Goal: Information Seeking & Learning: Learn about a topic

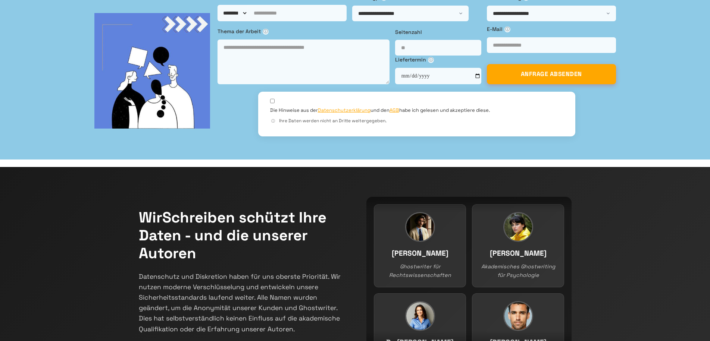
scroll to position [145, 0]
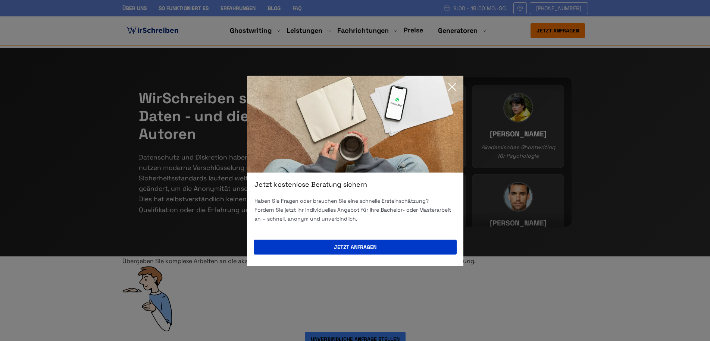
click at [452, 84] on icon at bounding box center [452, 86] width 15 height 15
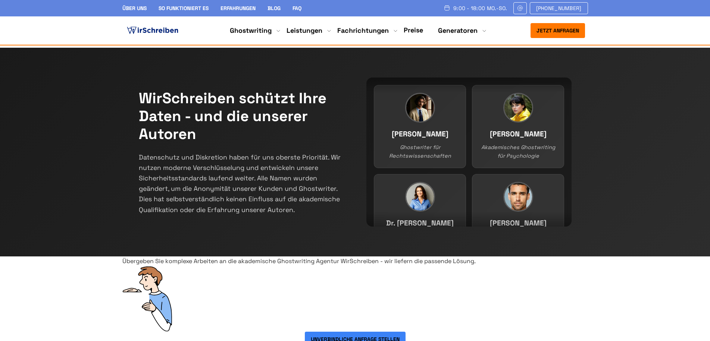
click at [243, 7] on link "Erfahrungen" at bounding box center [237, 8] width 35 height 7
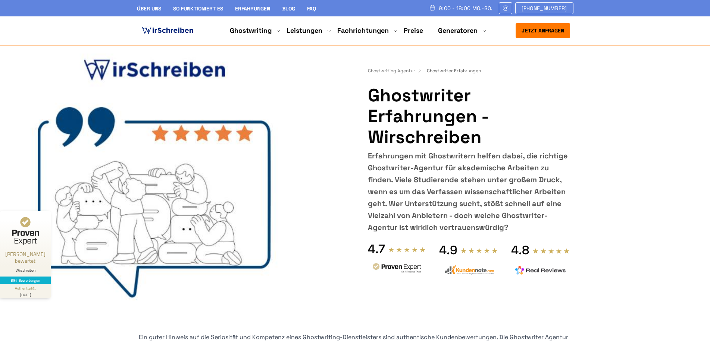
click at [414, 25] on div "Jetzt anfragen 9:00 - 18:00 Mo.-So. +49 441 93168019 Über uns So funktioniert e…" at bounding box center [355, 30] width 263 height 15
click at [414, 31] on link "Preise" at bounding box center [413, 30] width 19 height 9
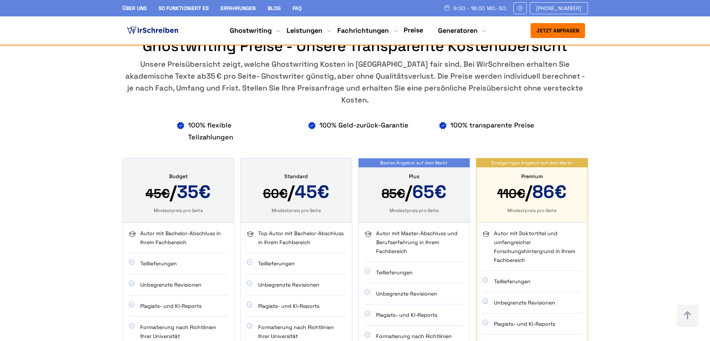
scroll to position [489, 0]
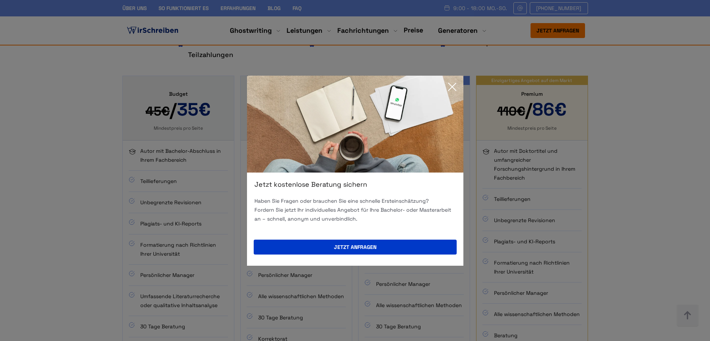
click at [452, 84] on icon at bounding box center [452, 86] width 15 height 15
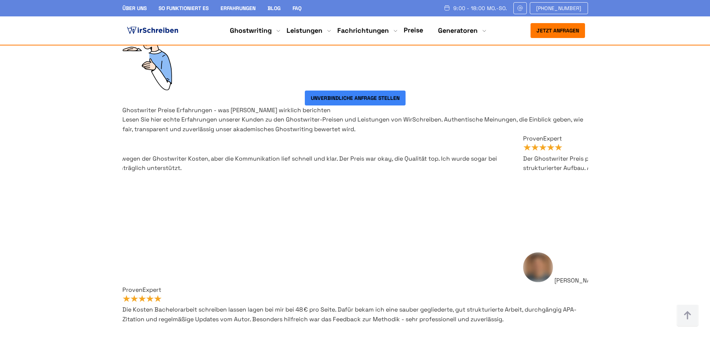
scroll to position [5996, 0]
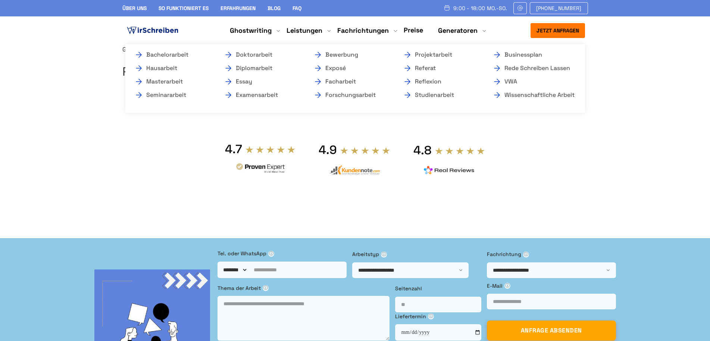
click at [264, 32] on li "Ghostwriting Bachelorarbeit Hausarbeit Masterarbeit Seminararbeit Doktorarbeit …" at bounding box center [251, 30] width 42 height 9
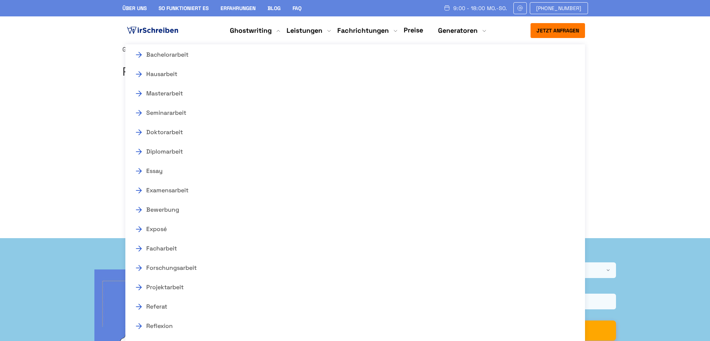
click at [153, 28] on img at bounding box center [152, 30] width 54 height 11
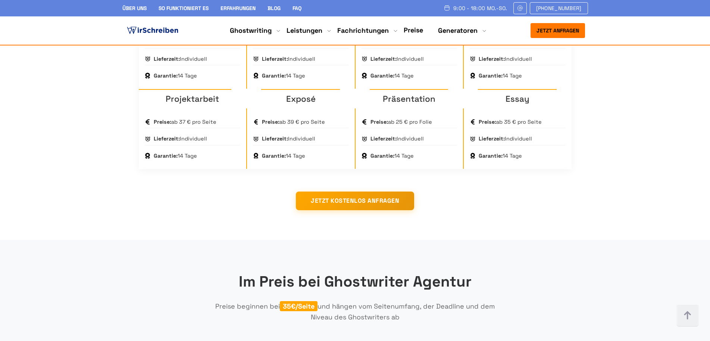
scroll to position [782, 0]
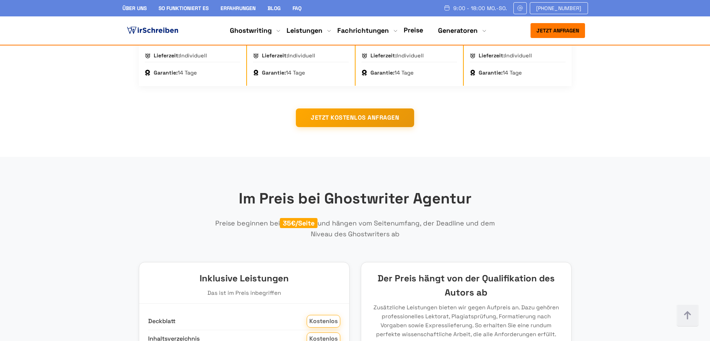
drag, startPoint x: 467, startPoint y: 169, endPoint x: 418, endPoint y: 197, distance: 56.5
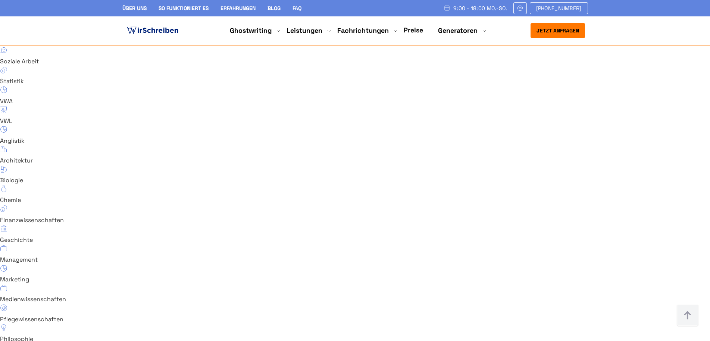
scroll to position [5254, 0]
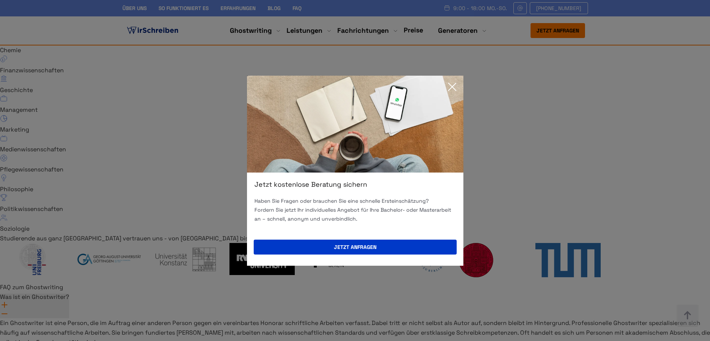
click at [451, 84] on icon at bounding box center [452, 86] width 15 height 15
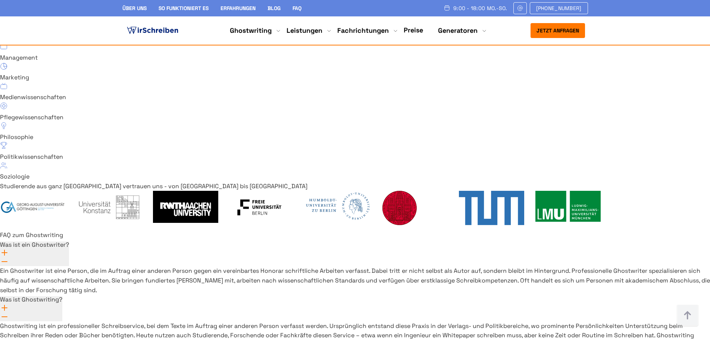
scroll to position [5354, 0]
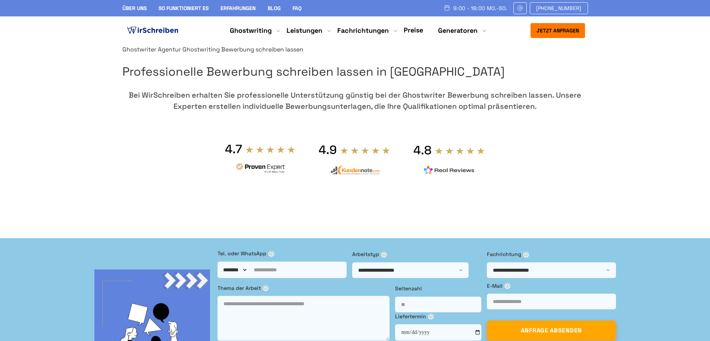
click at [138, 10] on link "Über uns" at bounding box center [134, 8] width 24 height 7
